Goal: Information Seeking & Learning: Learn about a topic

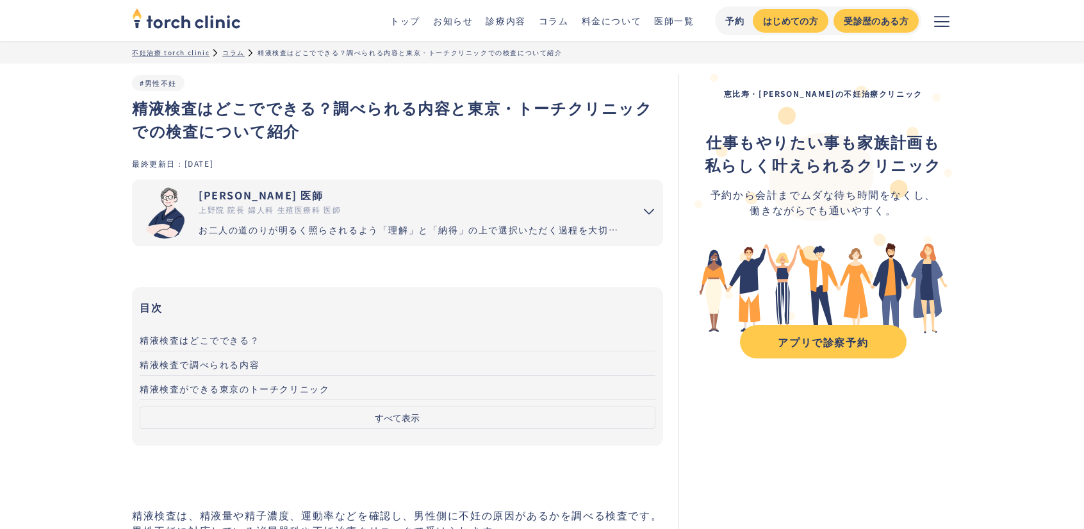
drag, startPoint x: 0, startPoint y: 0, endPoint x: 237, endPoint y: 339, distance: 413.7
click at [237, 339] on span "精液検査はどこでできる？" at bounding box center [200, 339] width 120 height 13
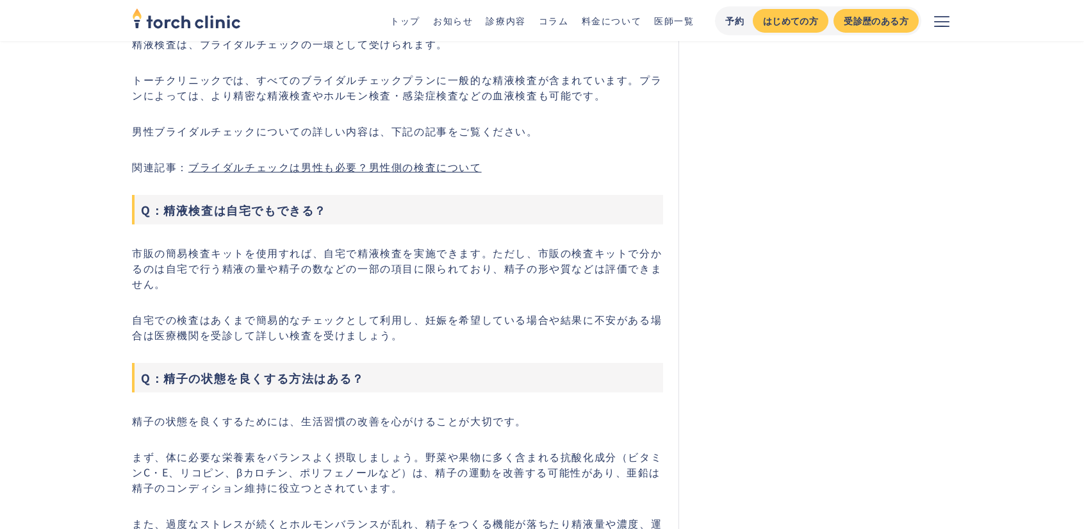
scroll to position [3617, 0]
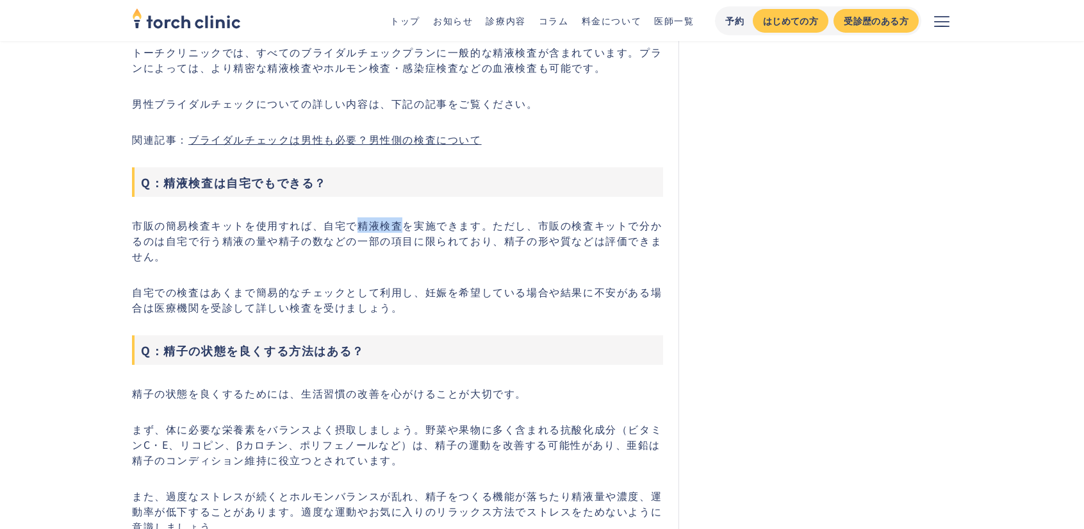
drag, startPoint x: 356, startPoint y: 208, endPoint x: 401, endPoint y: 207, distance: 44.9
click at [401, 217] on p "市販の簡易検査キットを使用すれば、自宅で精液検査を実施できます。ただし、市販の検査キットで分かるのは自宅で行う精液の量や精子の数などの一部の項目に限られており…" at bounding box center [397, 240] width 531 height 46
copy p "精液検査"
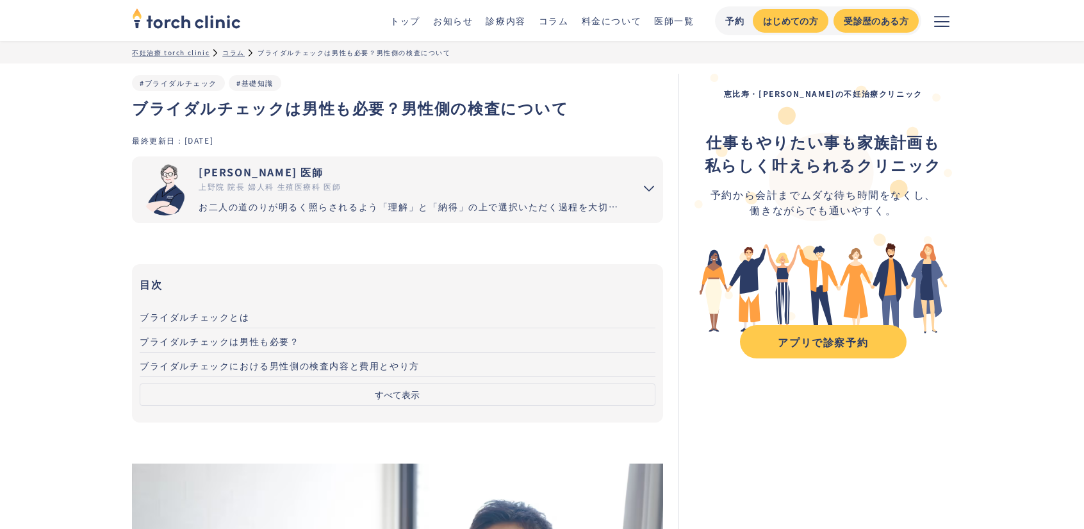
click at [170, 321] on span "ブライダルチェックとは" at bounding box center [195, 316] width 110 height 13
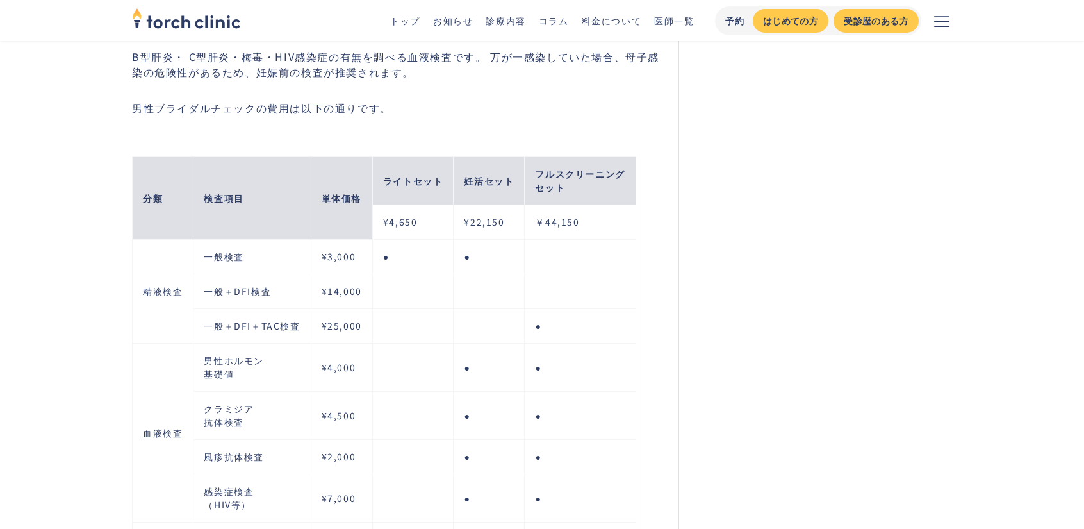
scroll to position [2313, 0]
